Goal: Task Accomplishment & Management: Manage account settings

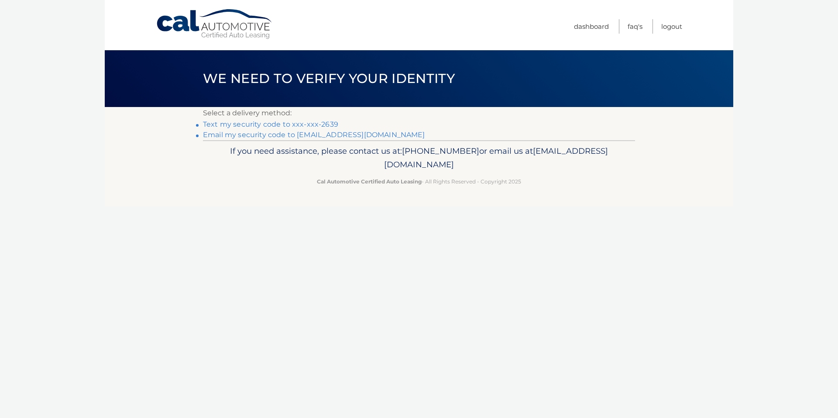
click at [332, 124] on link "Text my security code to xxx-xxx-2639" at bounding box center [270, 124] width 135 height 8
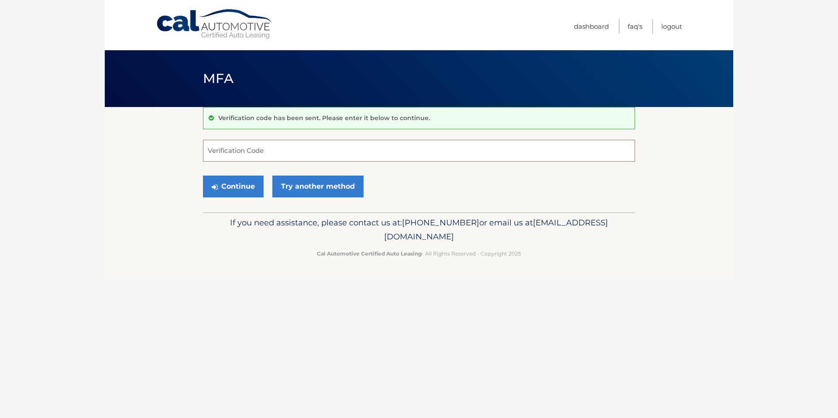
click at [263, 148] on input "Verification Code" at bounding box center [419, 151] width 432 height 22
type input "982444"
click at [203, 175] on button "Continue" at bounding box center [233, 186] width 61 height 22
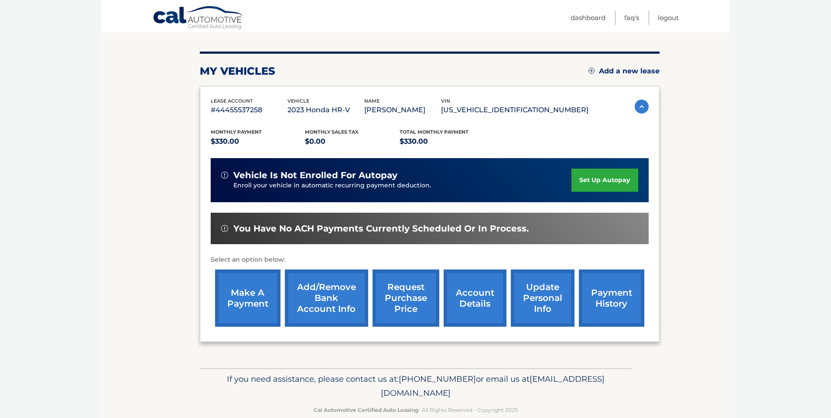
scroll to position [111, 0]
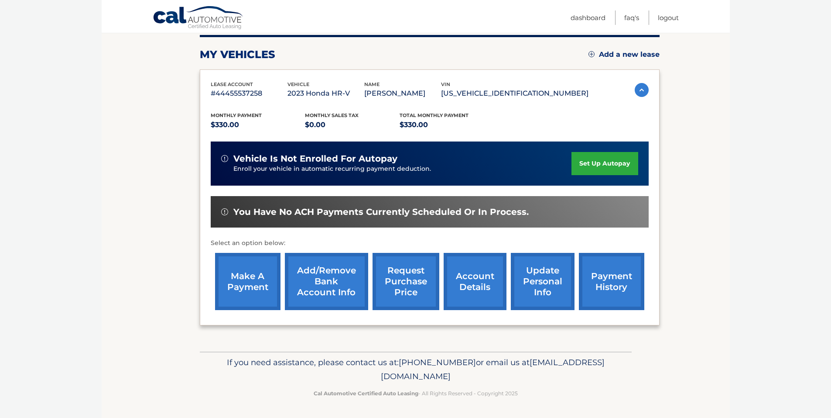
click at [468, 283] on link "account details" at bounding box center [475, 281] width 63 height 57
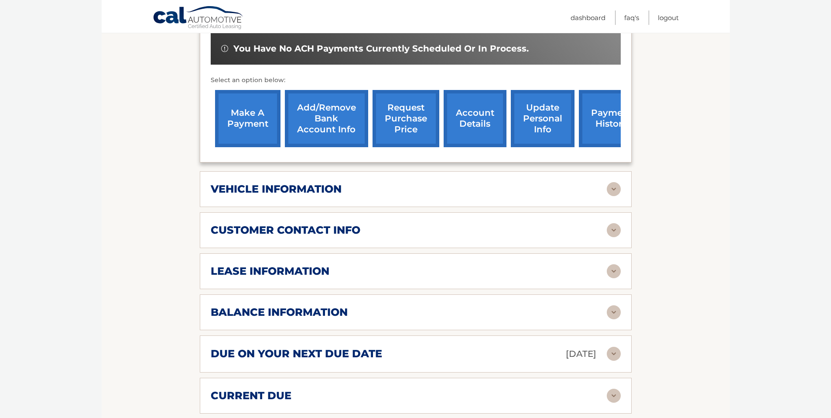
scroll to position [305, 0]
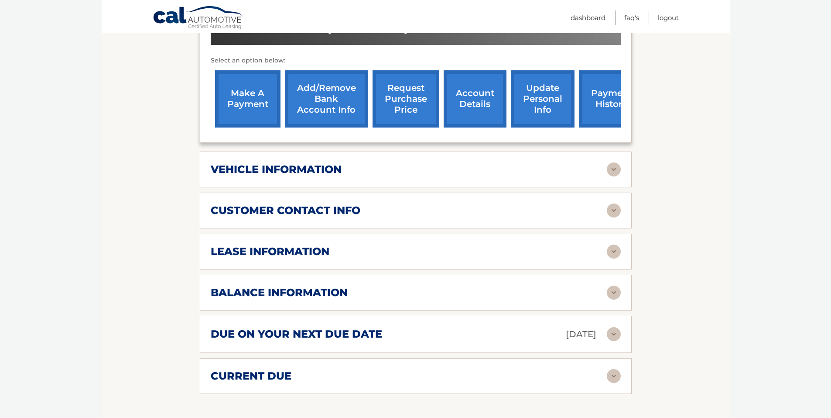
click at [271, 294] on h2 "balance information" at bounding box center [279, 292] width 137 height 13
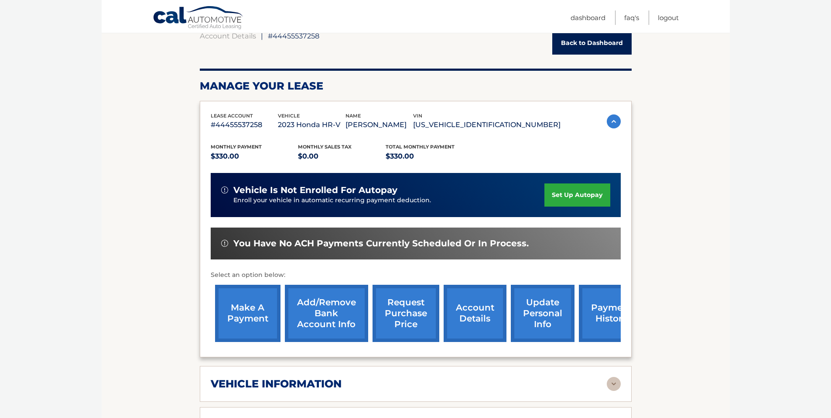
scroll to position [131, 0]
